Goal: Task Accomplishment & Management: Use online tool/utility

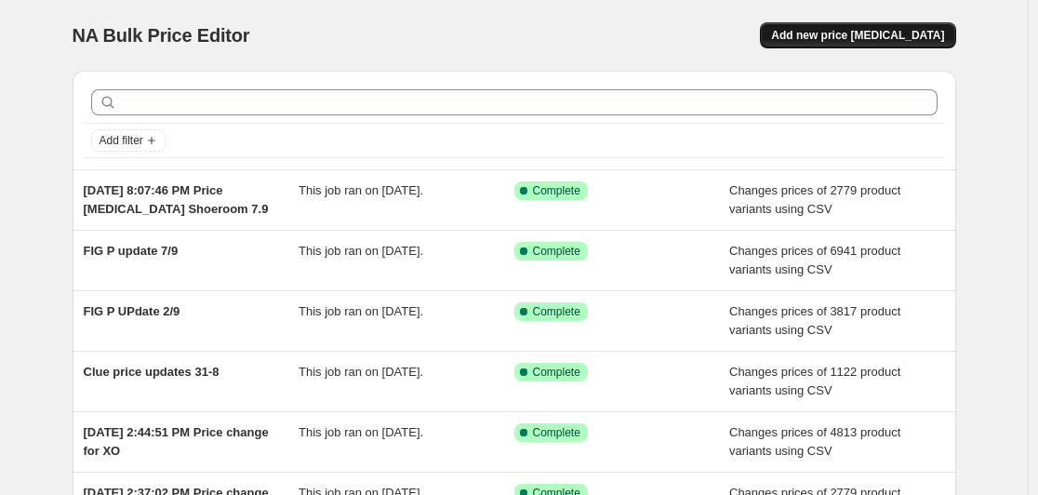
click at [916, 40] on span "Add new price [MEDICAL_DATA]" at bounding box center [857, 35] width 173 height 15
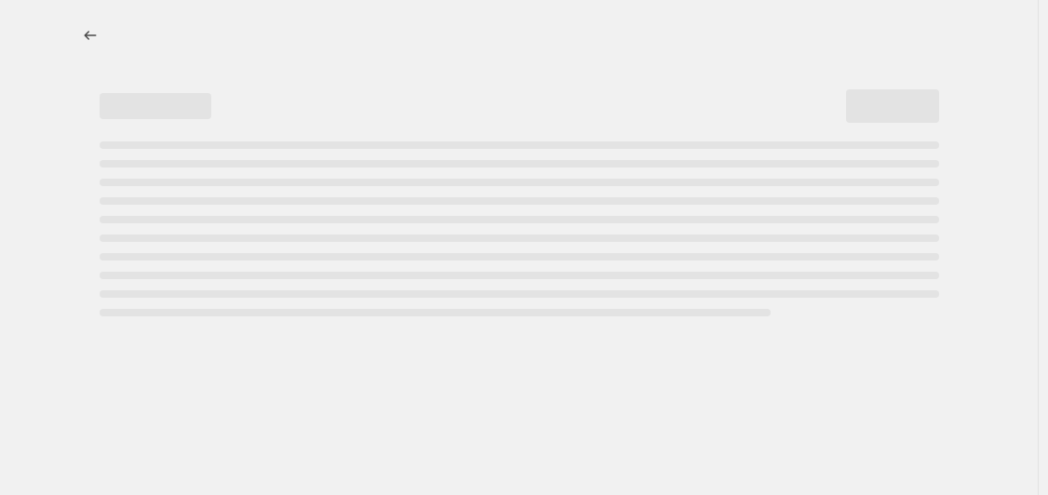
select select "percentage"
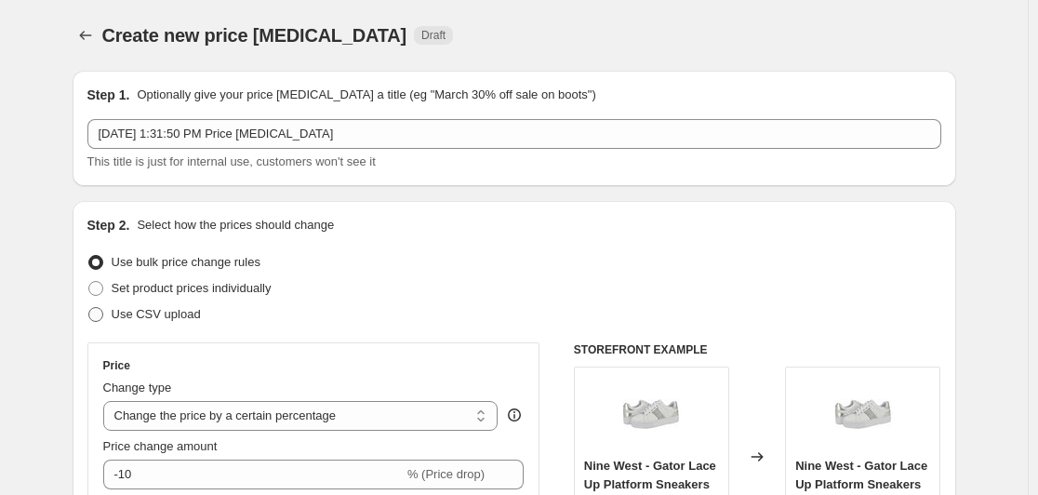
click at [104, 306] on span at bounding box center [95, 314] width 17 height 17
click at [89, 307] on input "Use CSV upload" at bounding box center [88, 307] width 1 height 1
radio input "true"
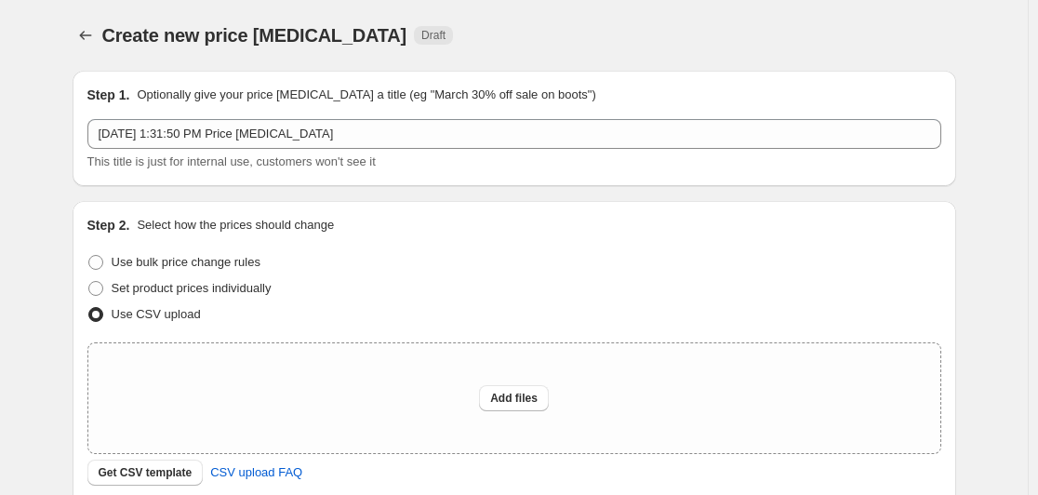
click at [104, 306] on span at bounding box center [95, 314] width 17 height 17
click at [89, 307] on input "Use CSV upload" at bounding box center [88, 307] width 1 height 1
click at [133, 474] on span "Get CSV template" at bounding box center [146, 472] width 94 height 15
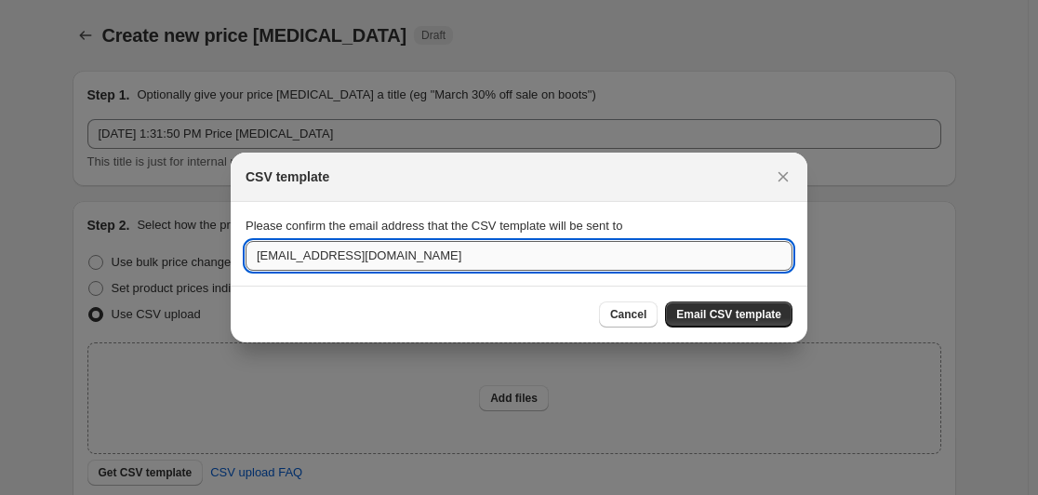
click at [339, 253] on input "[EMAIL_ADDRESS][DOMAIN_NAME]" at bounding box center [519, 256] width 547 height 30
type input "[EMAIL_ADDRESS][DOMAIN_NAME]"
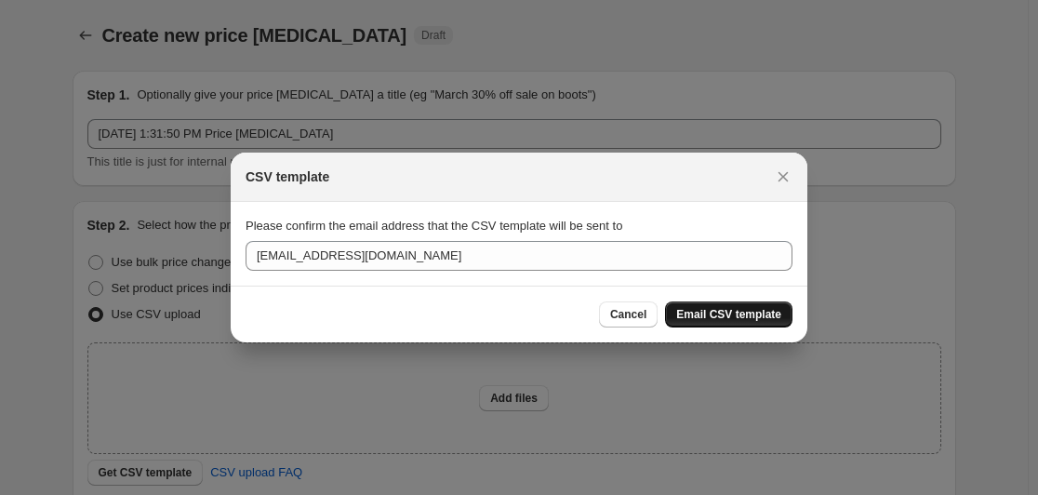
click at [744, 322] on span "Email CSV template" at bounding box center [728, 314] width 105 height 15
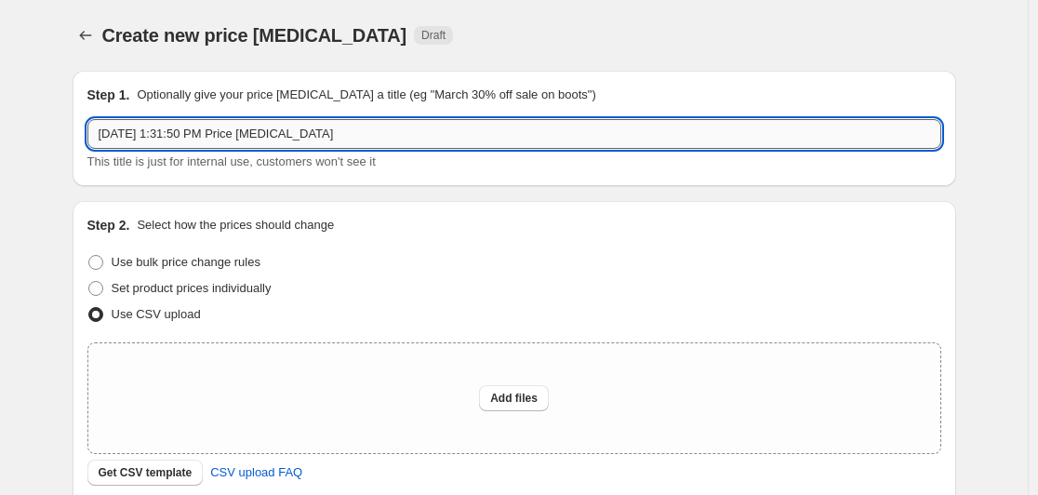
click at [336, 137] on input "[DATE] 1:31:50 PM Price [MEDICAL_DATA]" at bounding box center [514, 134] width 854 height 30
type input "[DATE] 1:31:50 PM Price [MEDICAL_DATA] libra"
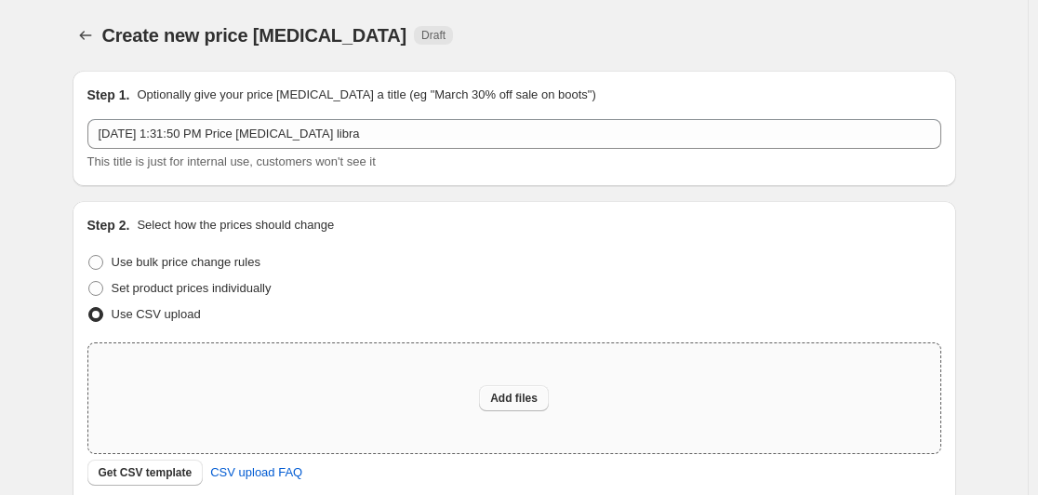
click at [523, 404] on span "Add files" at bounding box center [513, 398] width 47 height 15
type input "C:\fakepath\csv_template_user_62030.csv"
click at [525, 416] on div "Add files" at bounding box center [514, 398] width 852 height 110
type input "C:\fakepath\csv_template_user_62030.csv"
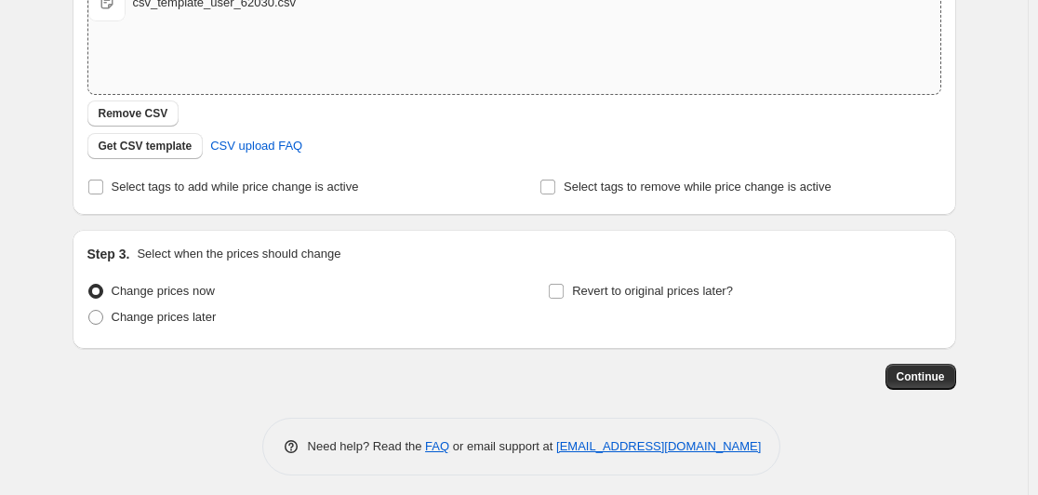
scroll to position [368, 0]
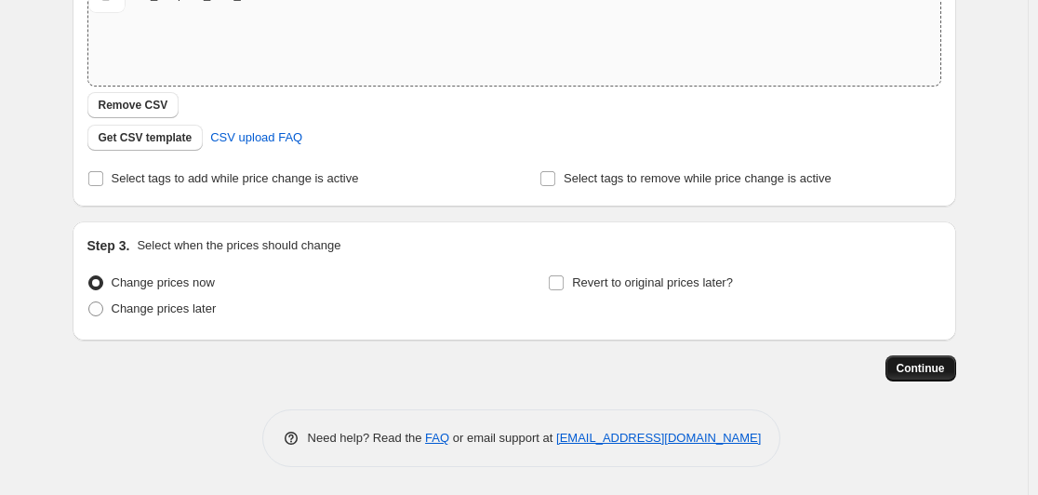
click at [938, 368] on span "Continue" at bounding box center [921, 368] width 48 height 15
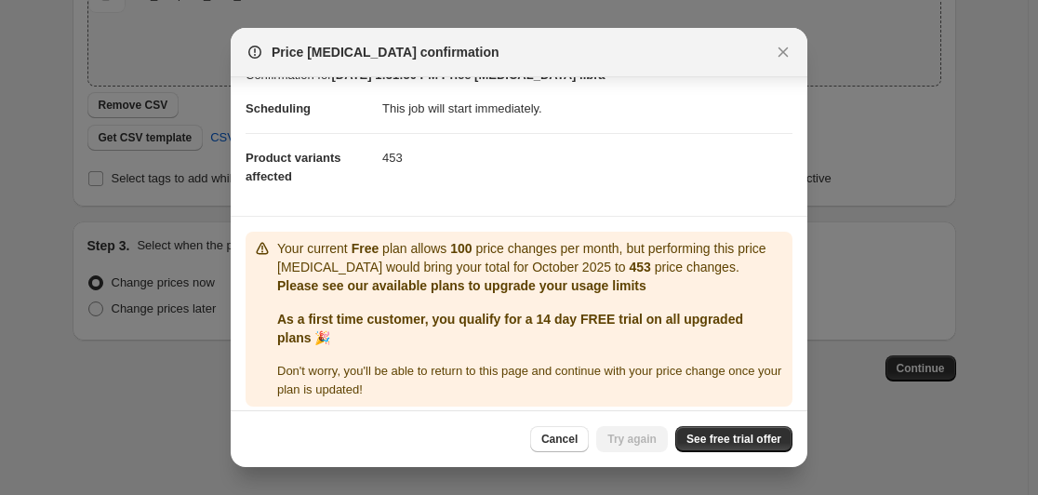
scroll to position [37, 0]
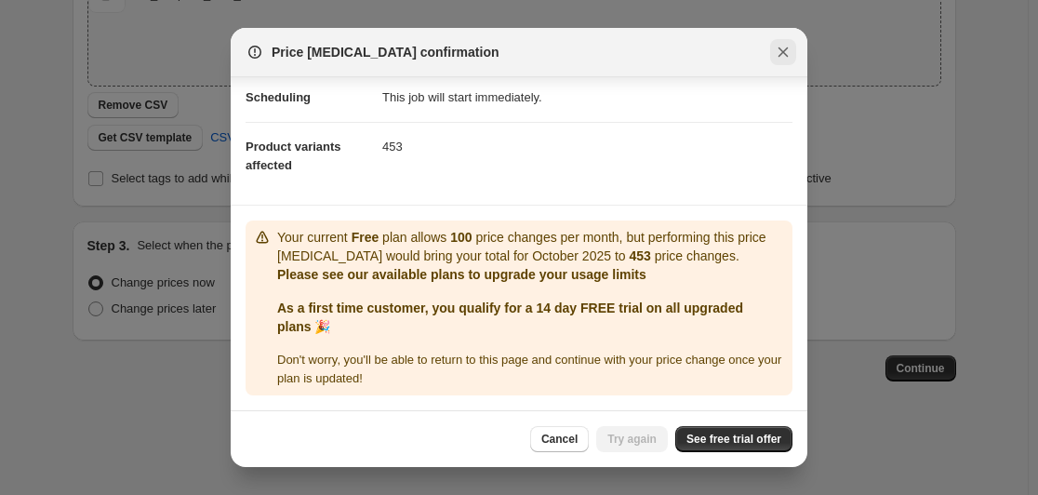
click at [779, 50] on icon "Close" at bounding box center [783, 52] width 19 height 19
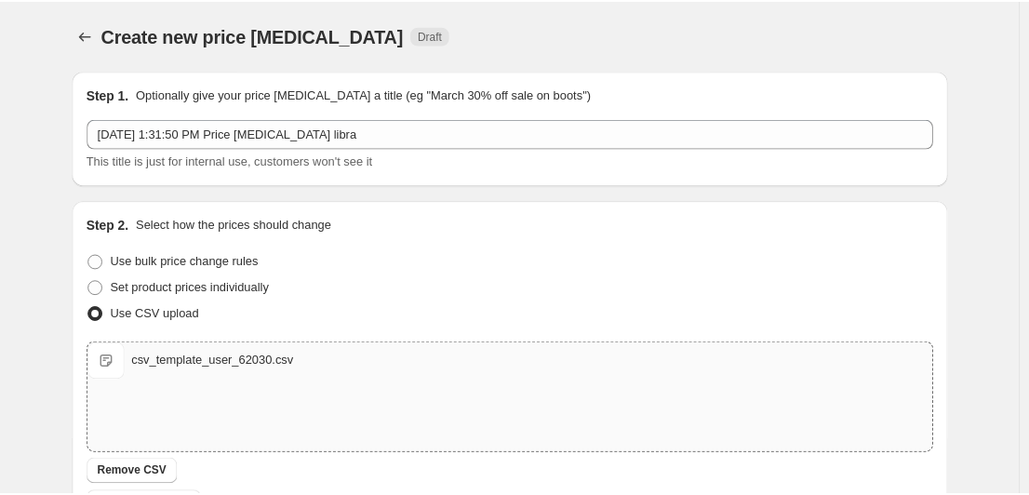
scroll to position [368, 0]
